Goal: Task Accomplishment & Management: Use online tool/utility

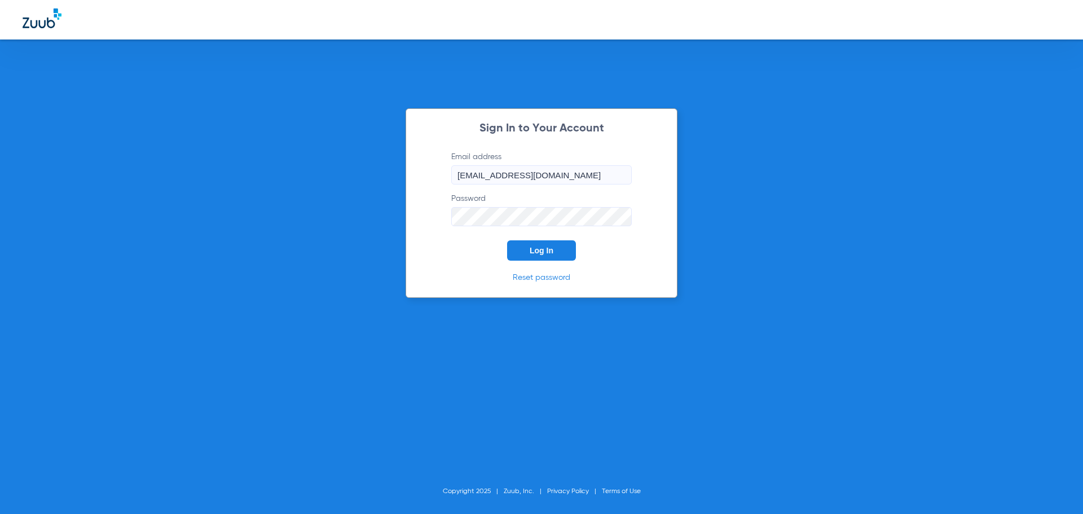
click at [539, 247] on span "Log In" at bounding box center [542, 250] width 24 height 9
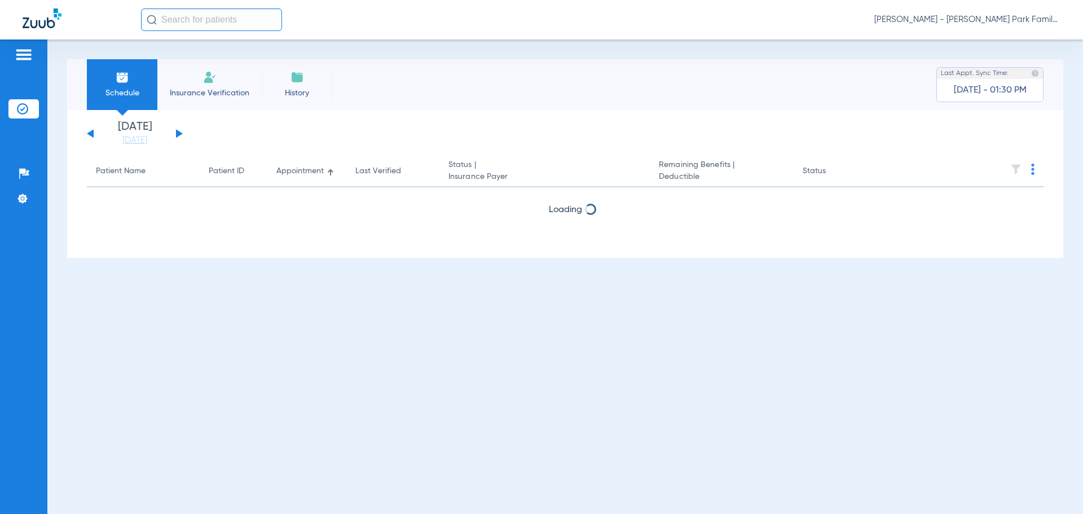
click at [178, 130] on div "[DATE] [DATE] [DATE] [DATE] [DATE] [DATE] [DATE] [DATE] [DATE] [DATE] [DATE] [D…" at bounding box center [135, 133] width 96 height 25
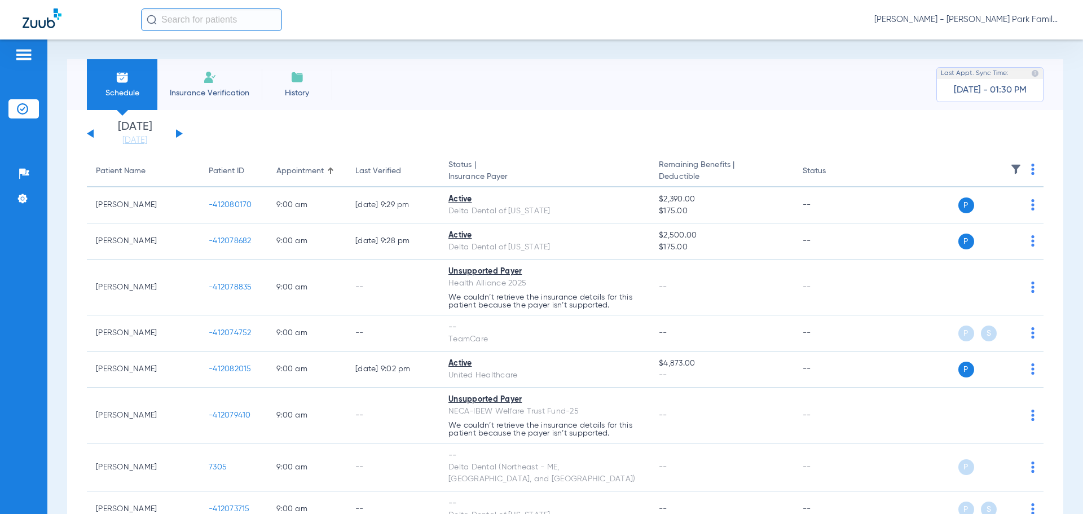
click at [178, 131] on button at bounding box center [179, 133] width 7 height 8
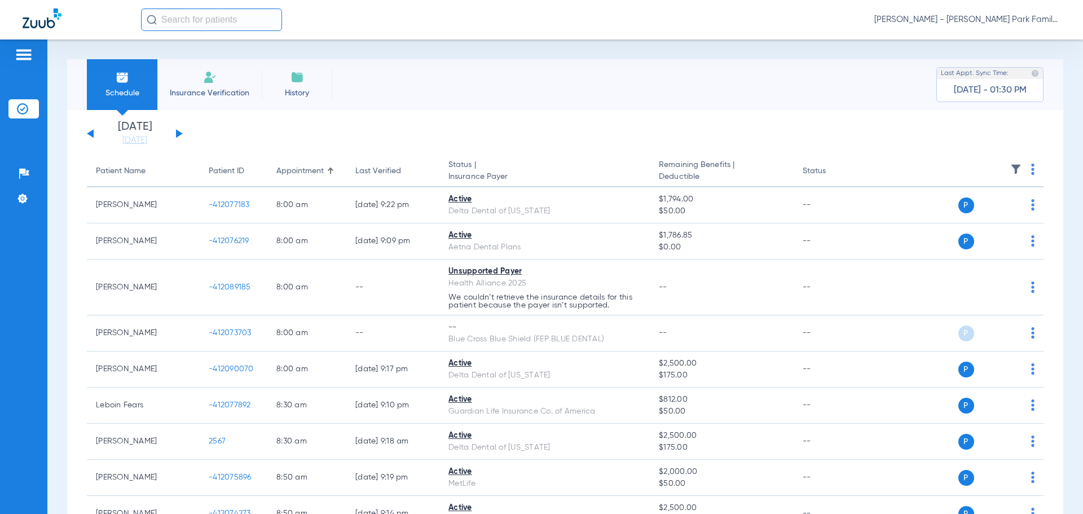
click at [1011, 168] on img at bounding box center [1015, 169] width 11 height 11
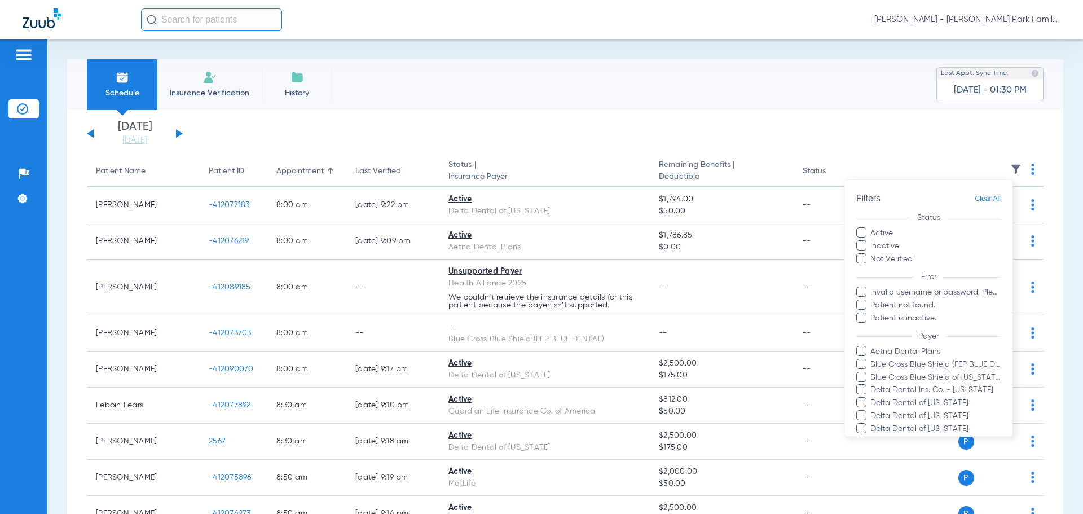
scroll to position [283, 0]
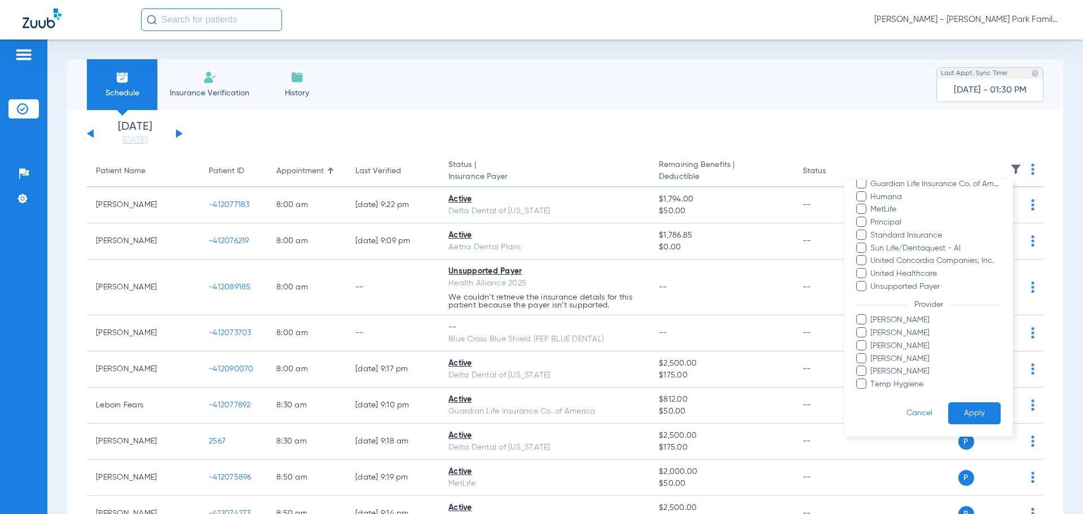
click at [889, 346] on span "[PERSON_NAME]" at bounding box center [935, 346] width 131 height 12
click at [872, 354] on input "[PERSON_NAME]" at bounding box center [872, 354] width 0 height 0
click at [984, 420] on button "Apply" at bounding box center [974, 413] width 52 height 22
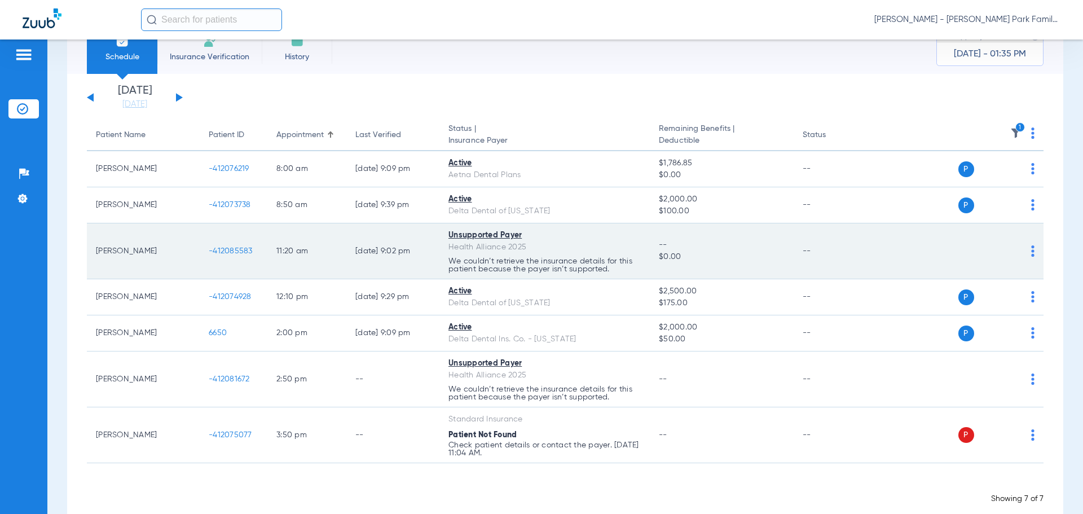
scroll to position [56, 0]
